Goal: Task Accomplishment & Management: Manage account settings

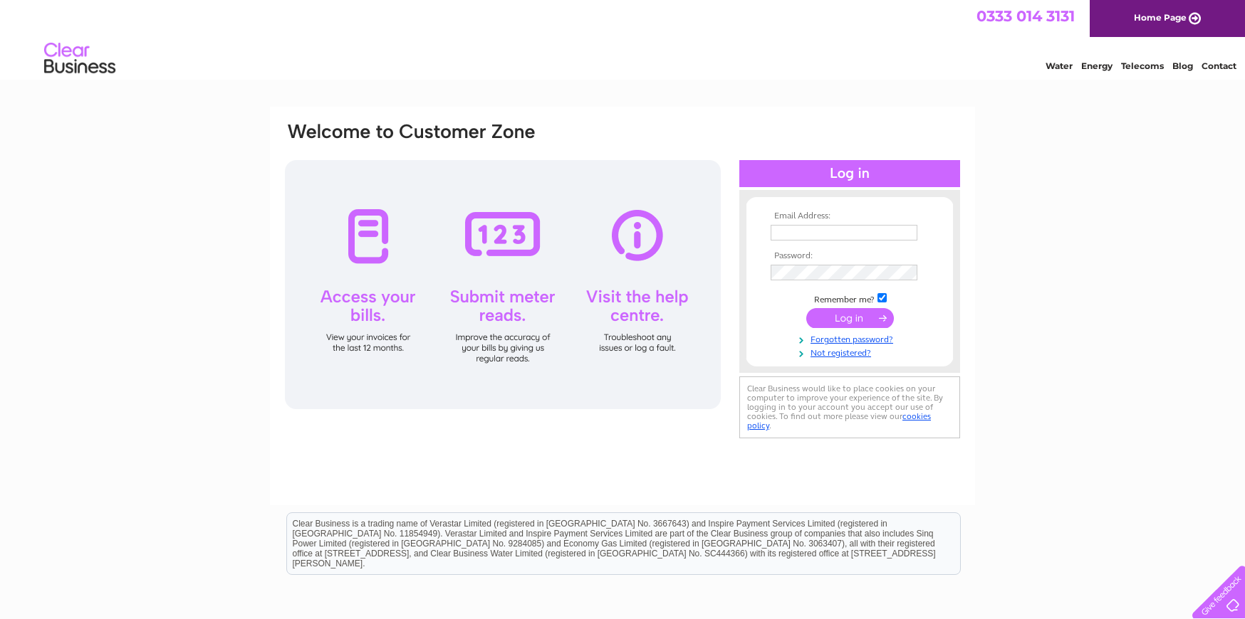
type input "[PERSON_NAME][EMAIL_ADDRESS][DOMAIN_NAME]"
click at [864, 317] on input "submit" at bounding box center [850, 318] width 88 height 20
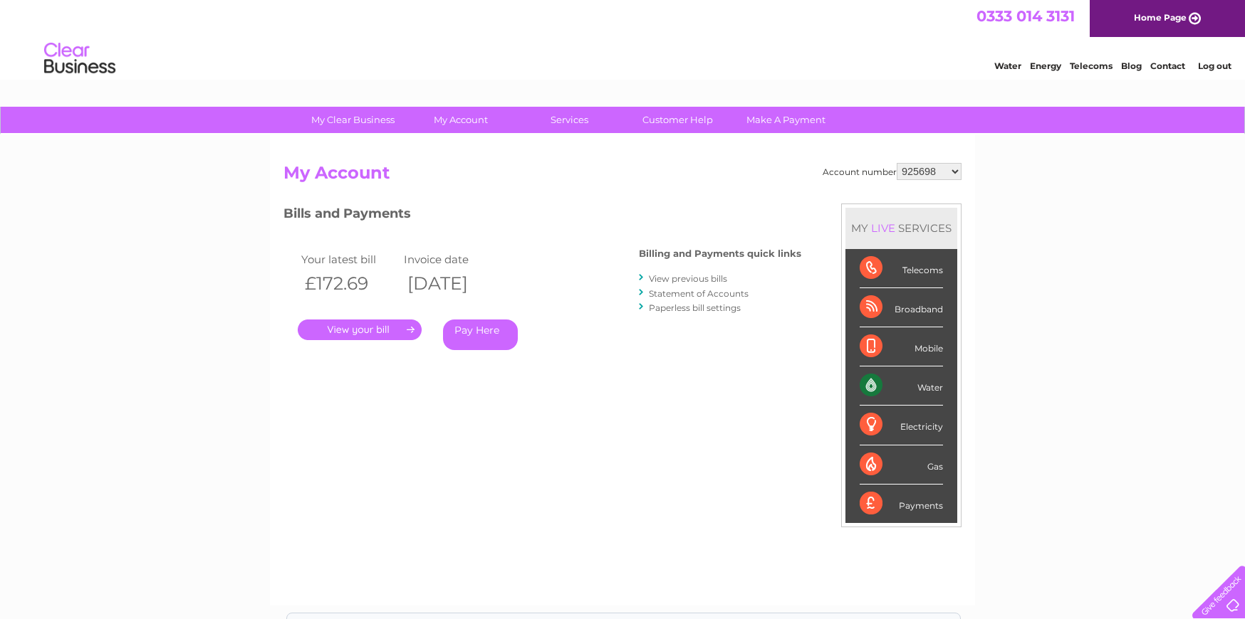
click at [933, 173] on select "925698 934462 934831 938572 941363 942374 952730 966731 966770 967205 971927 97…" at bounding box center [928, 171] width 65 height 17
select select "30301360"
click at [896, 163] on select "925698 934462 934831 938572 941363 942374 952730 966731 966770 967205 971927 97…" at bounding box center [928, 171] width 65 height 17
click at [685, 292] on link "Statement of Accounts" at bounding box center [699, 293] width 100 height 11
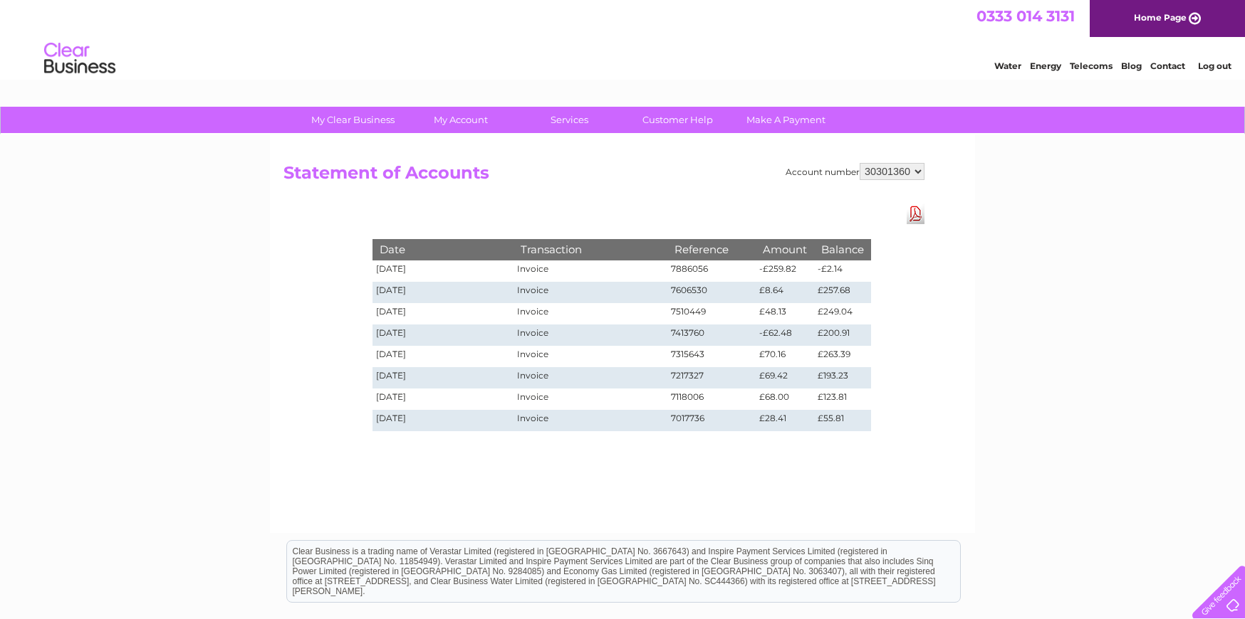
click at [1218, 62] on link "Log out" at bounding box center [1214, 66] width 33 height 11
